Goal: Find specific page/section: Find specific page/section

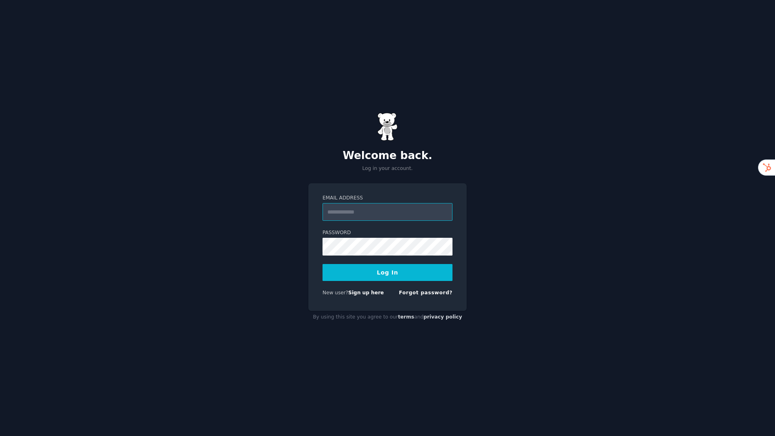
click at [379, 215] on input "Email Address" at bounding box center [387, 212] width 130 height 18
type input "**********"
click at [394, 271] on button "Log In" at bounding box center [387, 272] width 130 height 17
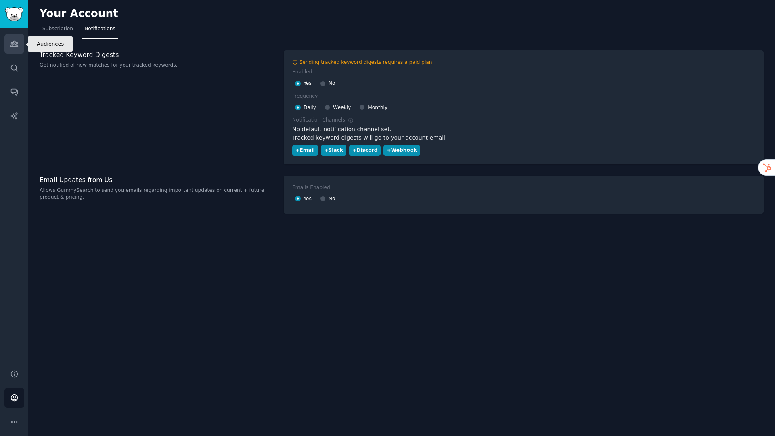
click at [14, 45] on icon "Sidebar" at bounding box center [14, 44] width 8 height 8
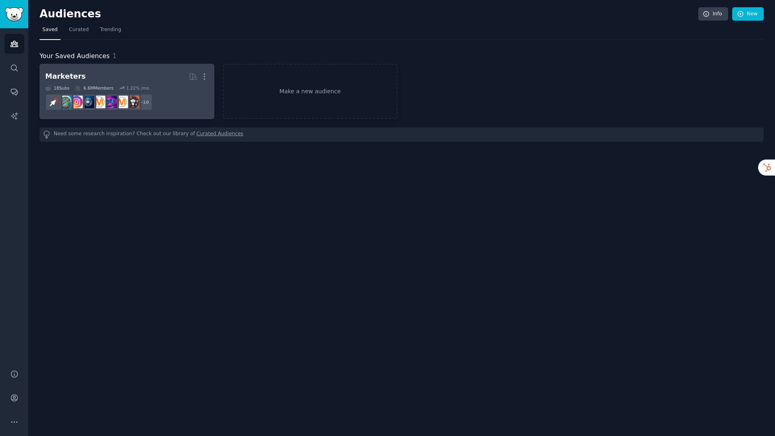
click at [107, 79] on h2 "Marketers More" at bounding box center [126, 76] width 163 height 14
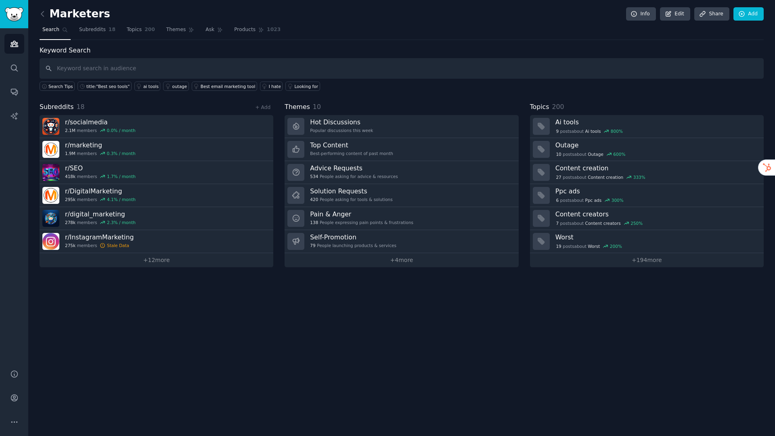
click at [418, 98] on div "Keyword Search Search Tips title:"Best seo tools" ai tools outage Best email ma…" at bounding box center [402, 157] width 724 height 222
